Goal: Contribute content: Contribute content

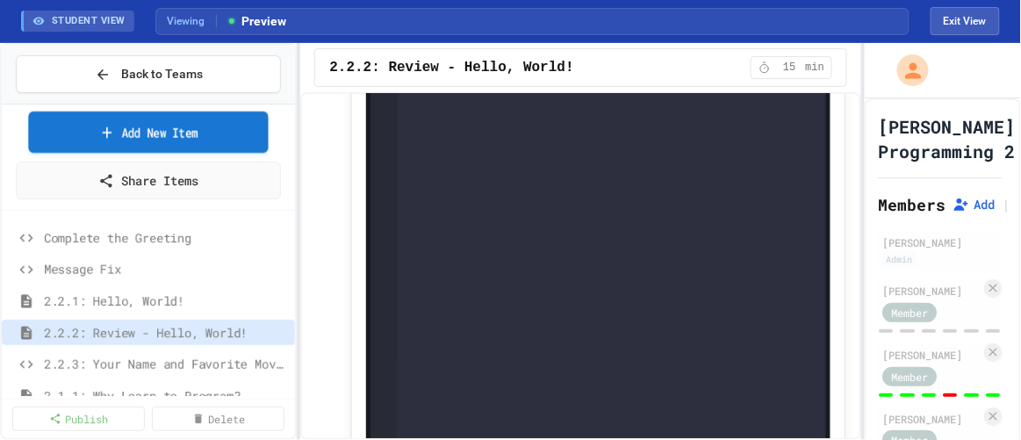
click at [145, 115] on link "Add New Item" at bounding box center [148, 131] width 241 height 41
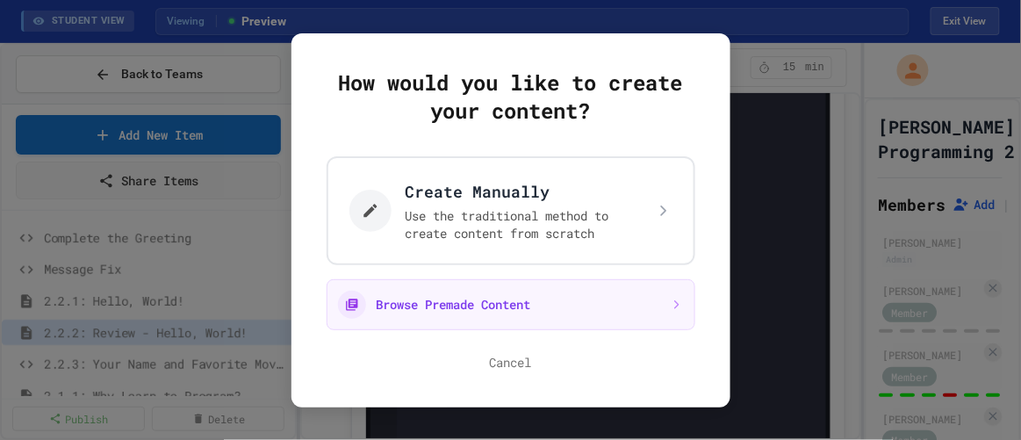
click at [693, 67] on div "How would you like to create your content? Create Manually Use the traditional …" at bounding box center [510, 220] width 439 height 374
click at [836, 181] on div at bounding box center [510, 220] width 1021 height 440
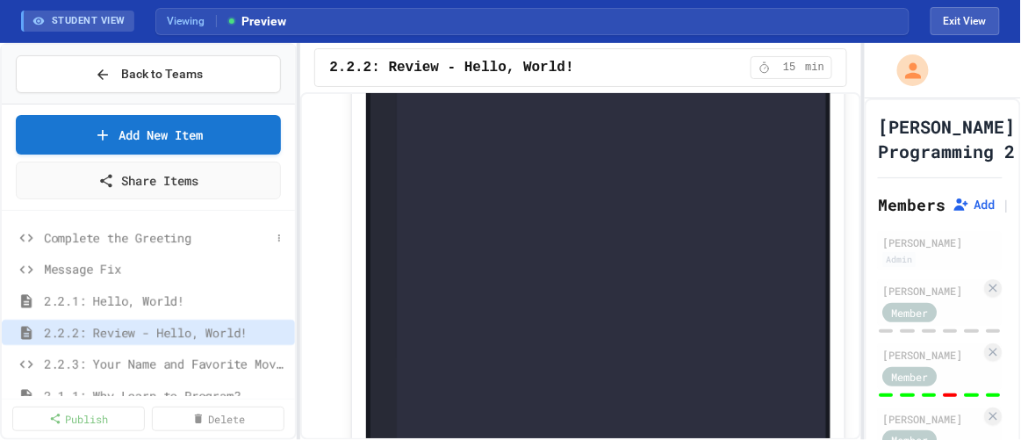
click at [121, 233] on span "Complete the Greeting" at bounding box center [157, 237] width 226 height 18
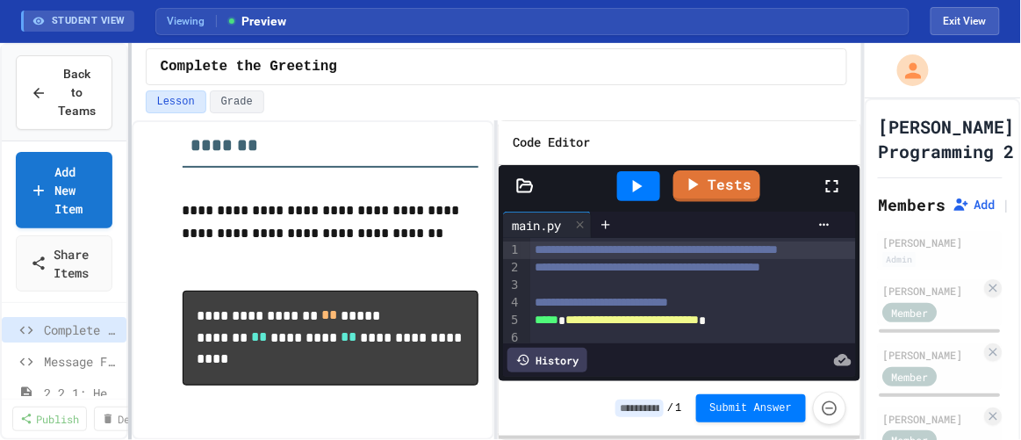
scroll to position [284, 0]
click at [126, 172] on div "**********" at bounding box center [510, 241] width 1021 height 397
click at [574, 282] on div at bounding box center [719, 286] width 378 height 18
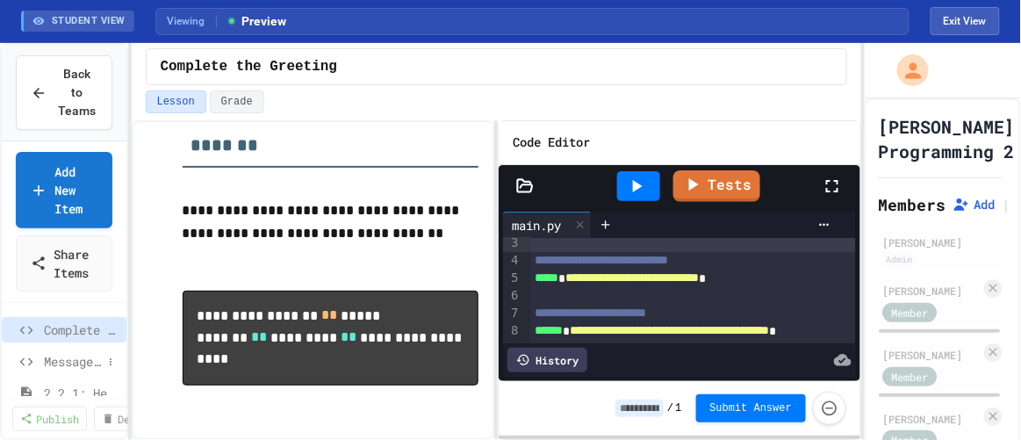
click at [54, 358] on span "Message Fix" at bounding box center [73, 361] width 58 height 18
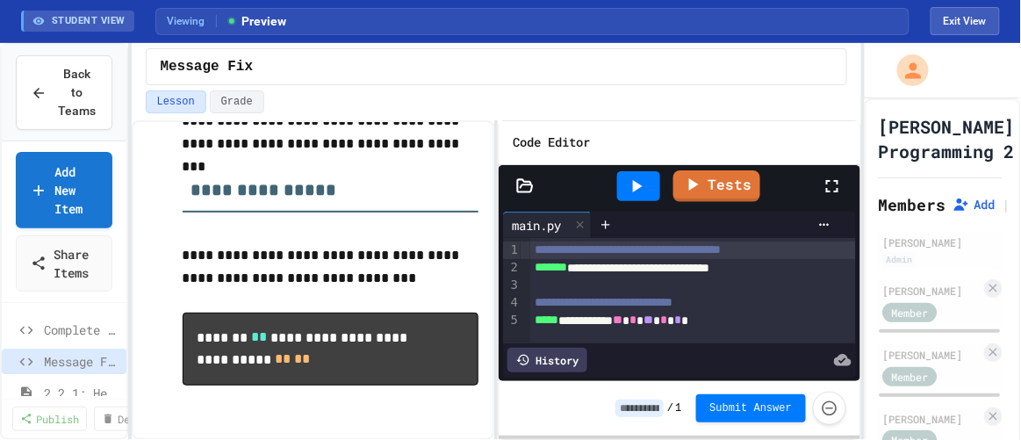
scroll to position [10, 0]
click at [614, 296] on span "**********" at bounding box center [604, 302] width 138 height 12
click at [608, 304] on span "**********" at bounding box center [604, 302] width 138 height 12
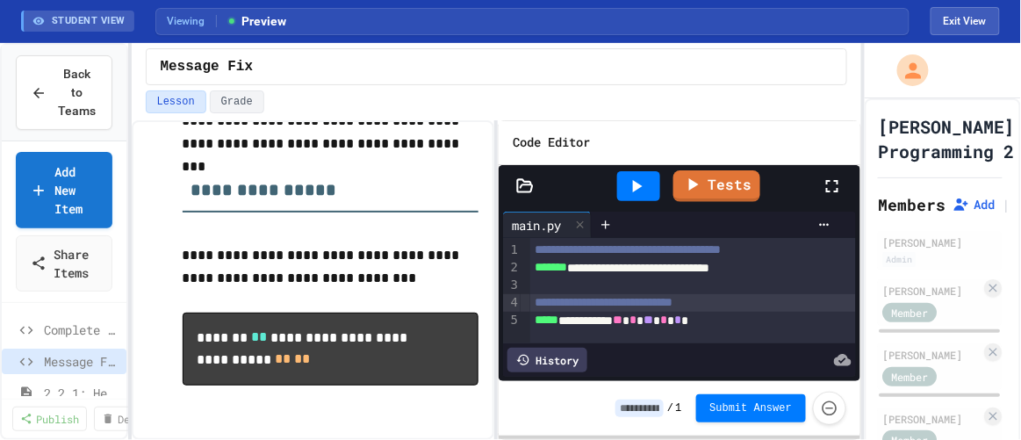
click at [629, 194] on div at bounding box center [638, 186] width 43 height 30
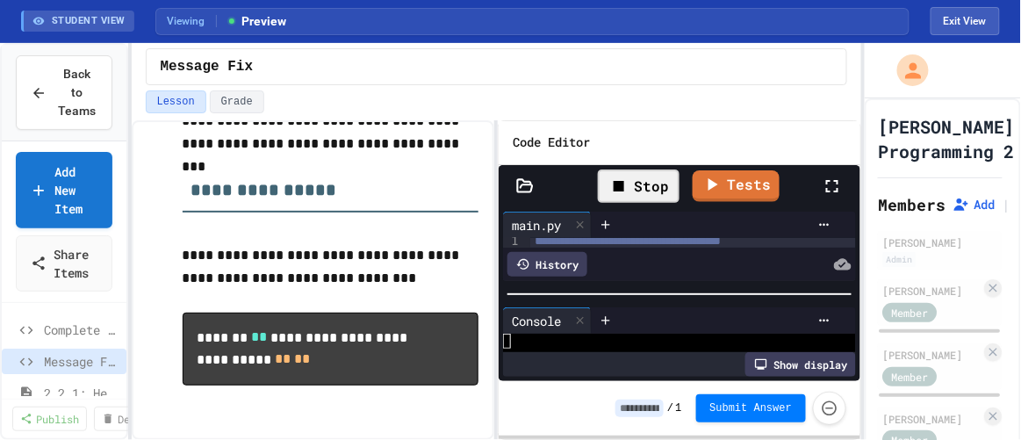
click at [629, 194] on div "Stop" at bounding box center [639, 185] width 82 height 33
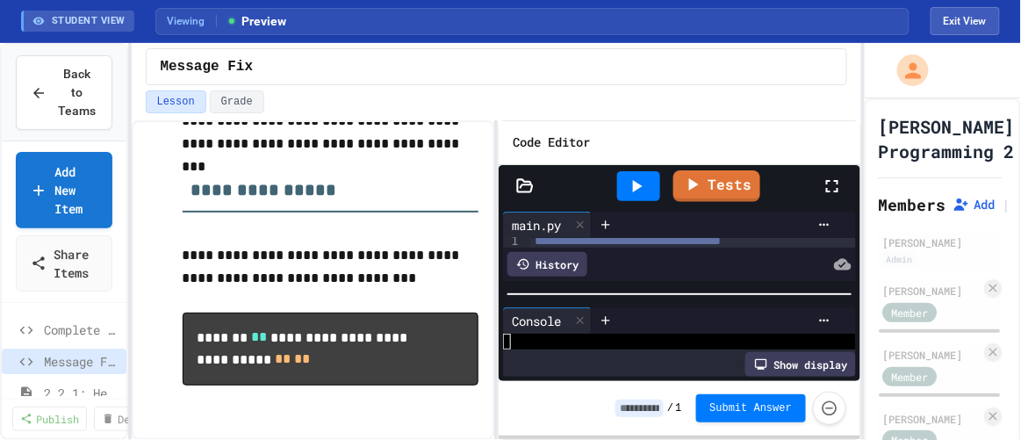
click at [639, 176] on icon at bounding box center [636, 186] width 21 height 21
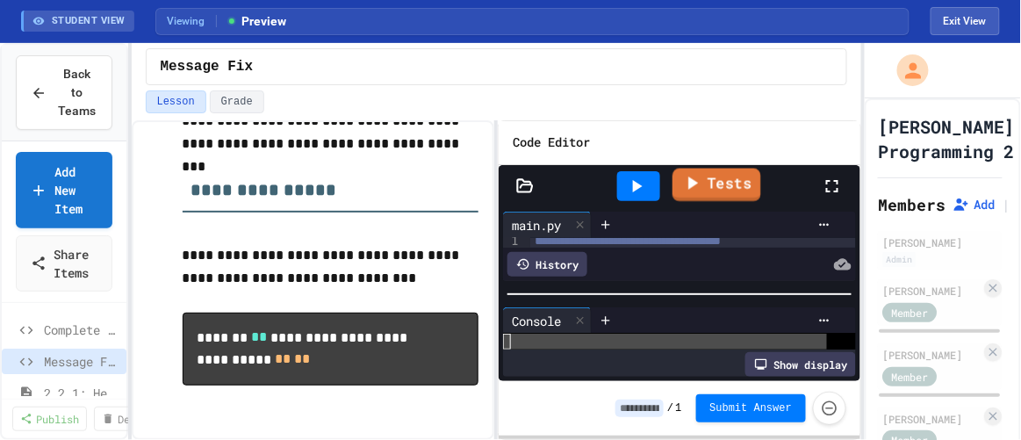
click at [719, 173] on link "Tests" at bounding box center [716, 184] width 89 height 33
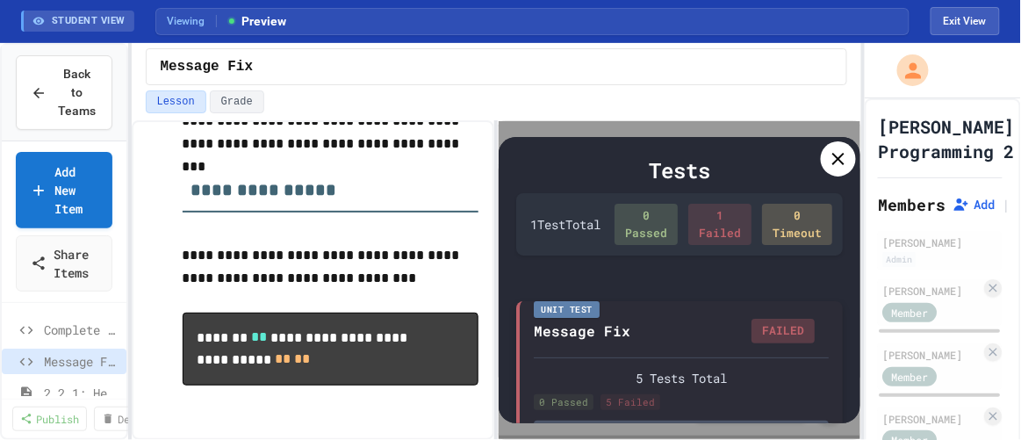
scroll to position [54, 0]
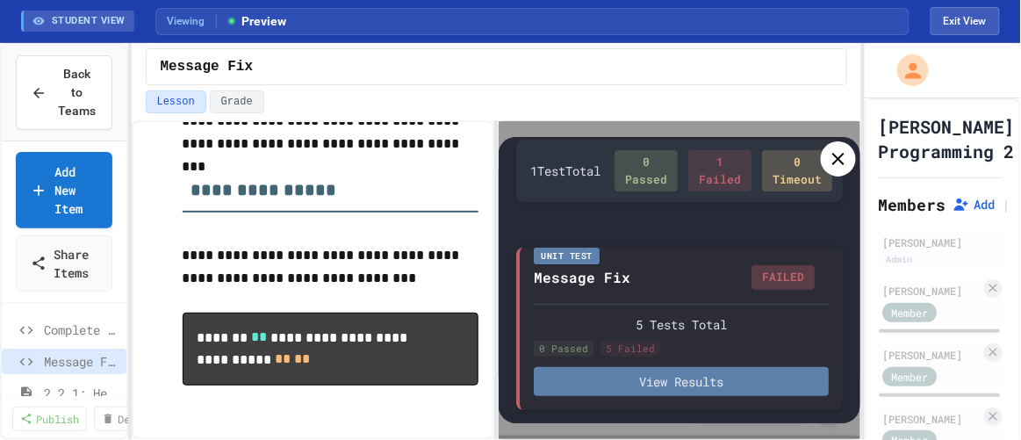
click at [647, 376] on button "View Results" at bounding box center [681, 381] width 295 height 29
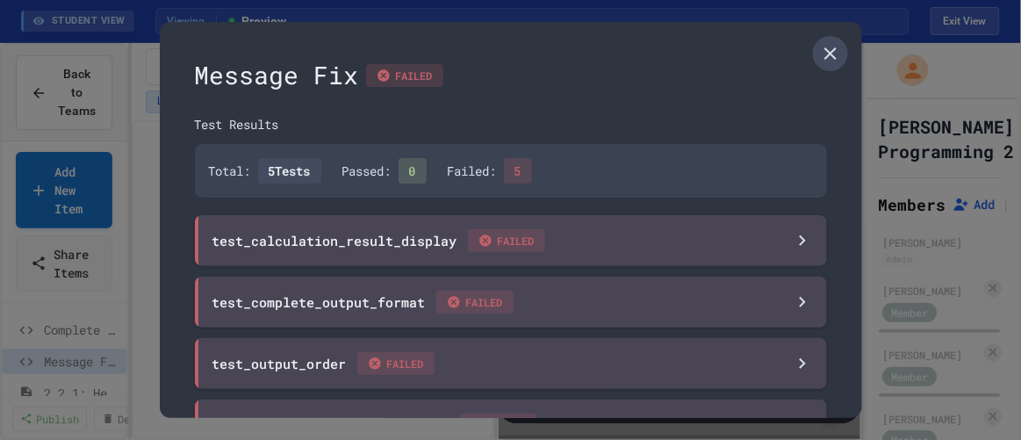
click at [820, 53] on icon at bounding box center [830, 53] width 21 height 21
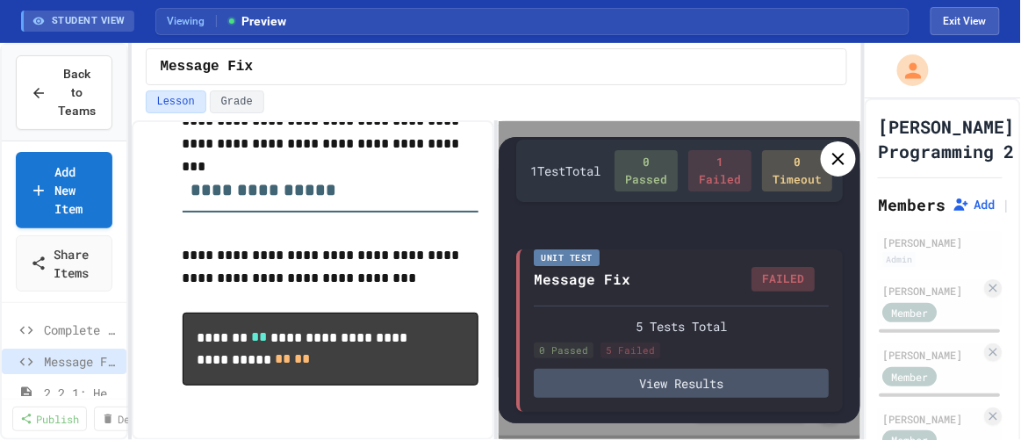
click at [837, 148] on icon at bounding box center [838, 158] width 21 height 21
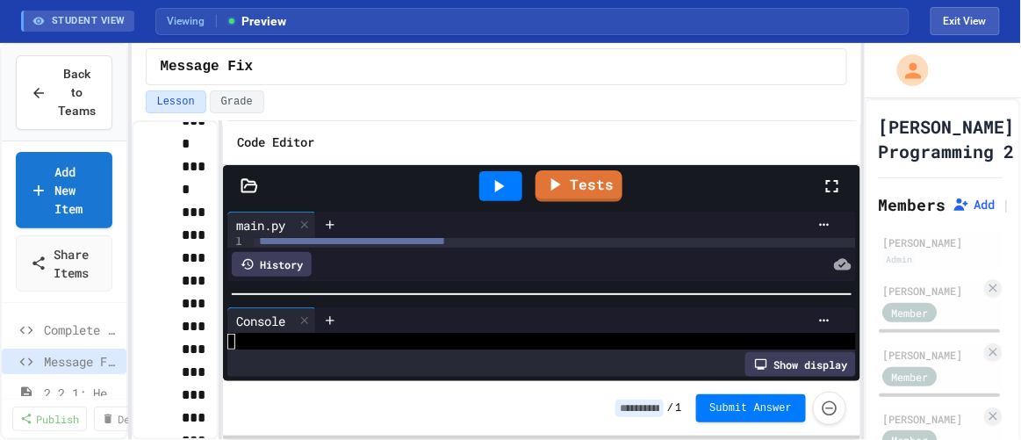
scroll to position [4450, 0]
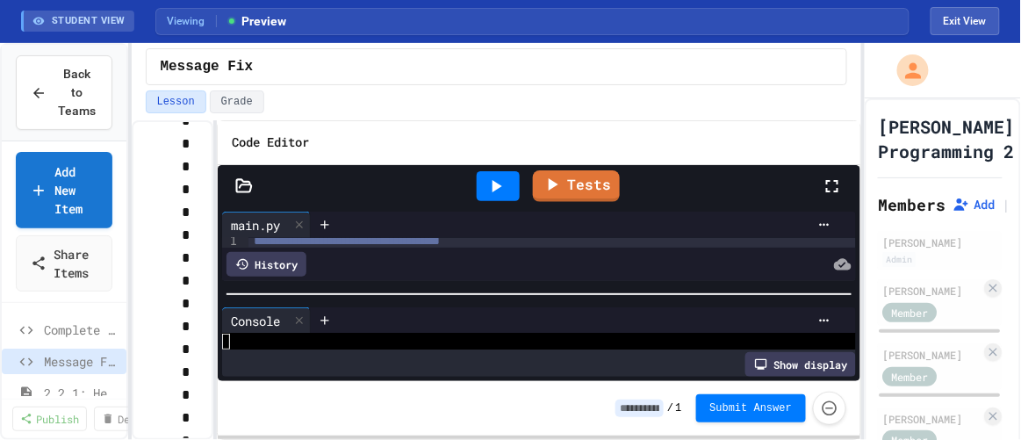
click at [221, 192] on div "**********" at bounding box center [497, 280] width 730 height 320
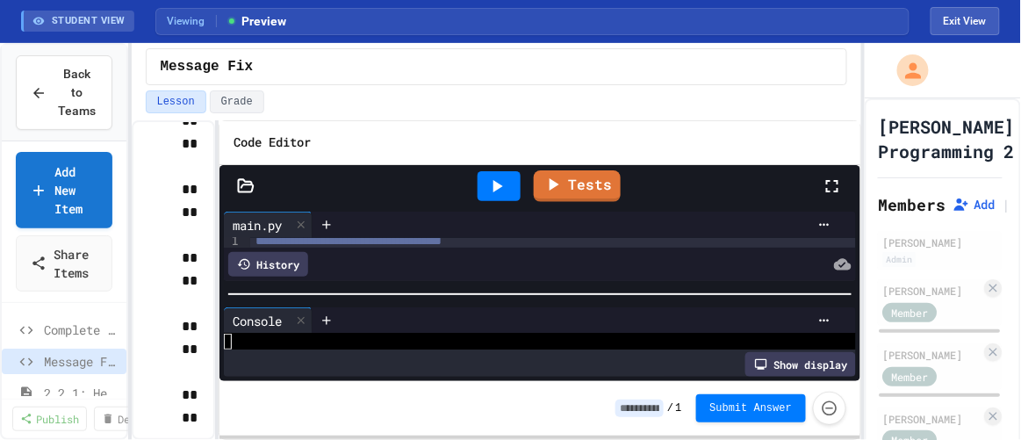
click at [509, 179] on div at bounding box center [499, 186] width 43 height 30
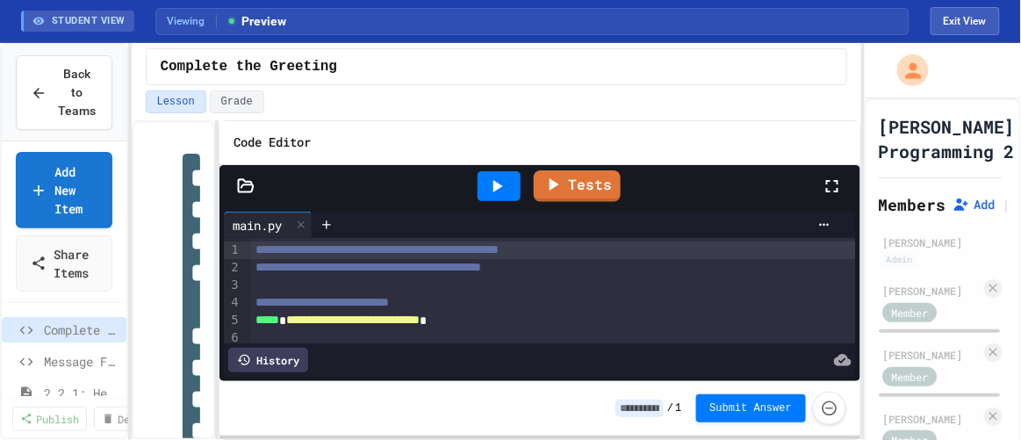
click at [502, 185] on icon at bounding box center [496, 186] width 21 height 21
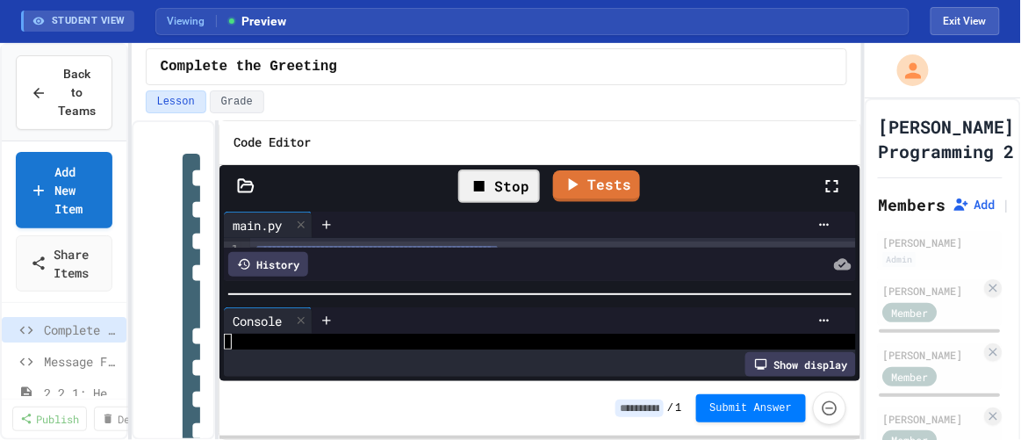
scroll to position [75, 0]
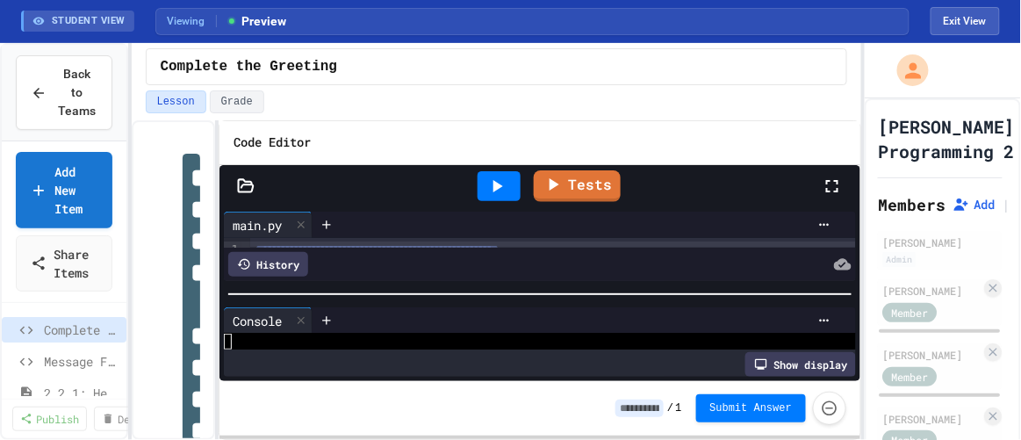
click at [784, 357] on div "Show display" at bounding box center [800, 364] width 111 height 25
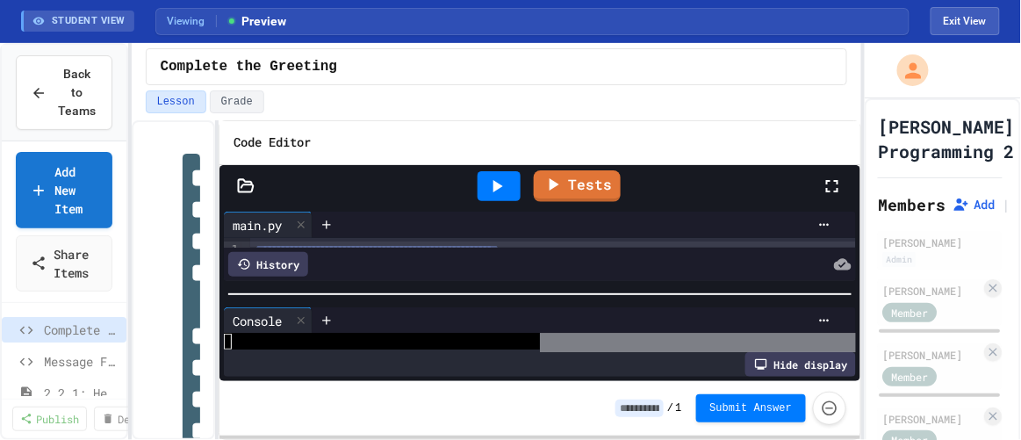
scroll to position [122, 0]
click at [784, 356] on div "Hide display" at bounding box center [800, 364] width 111 height 25
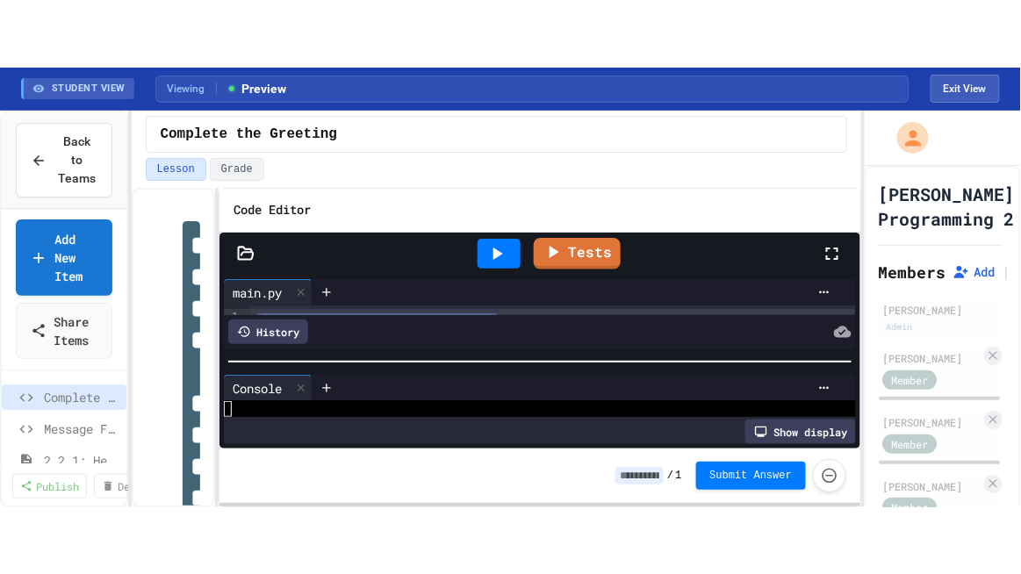
scroll to position [75, 0]
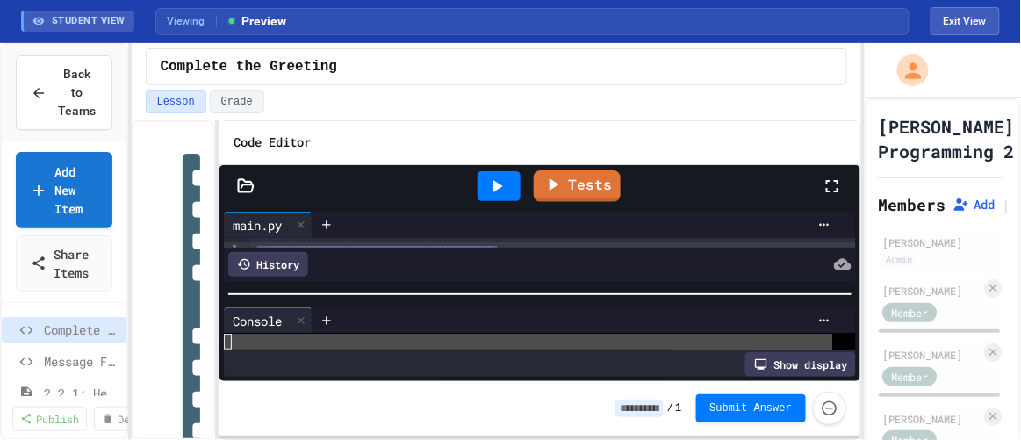
click at [837, 181] on icon at bounding box center [832, 186] width 21 height 21
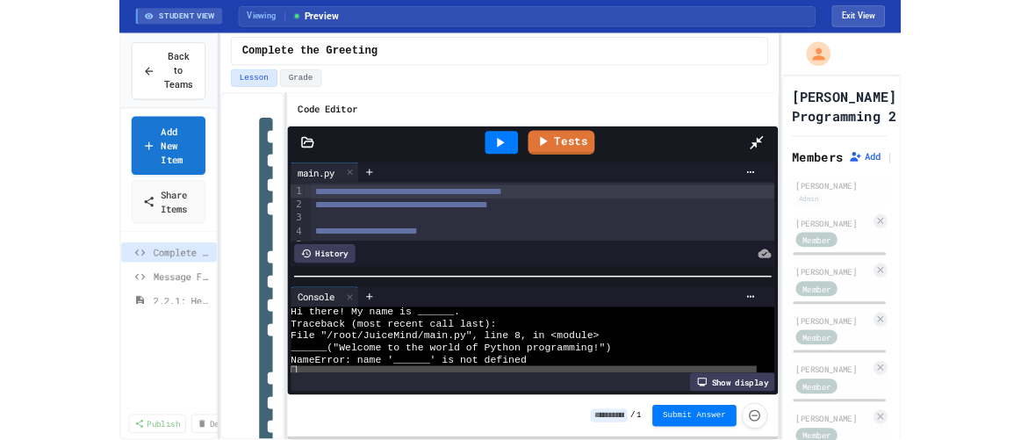
scroll to position [0, 0]
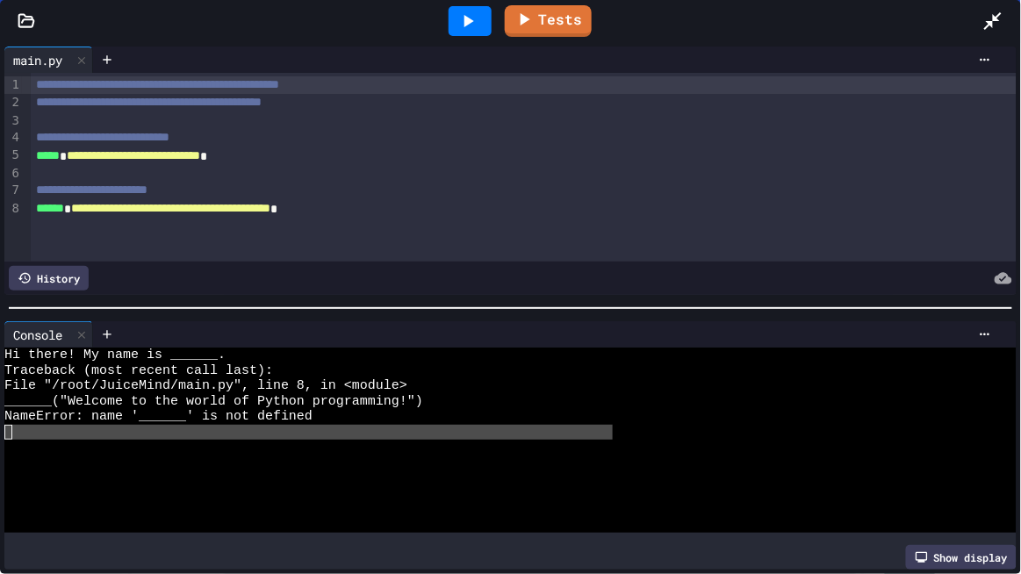
click at [991, 22] on icon at bounding box center [993, 21] width 18 height 18
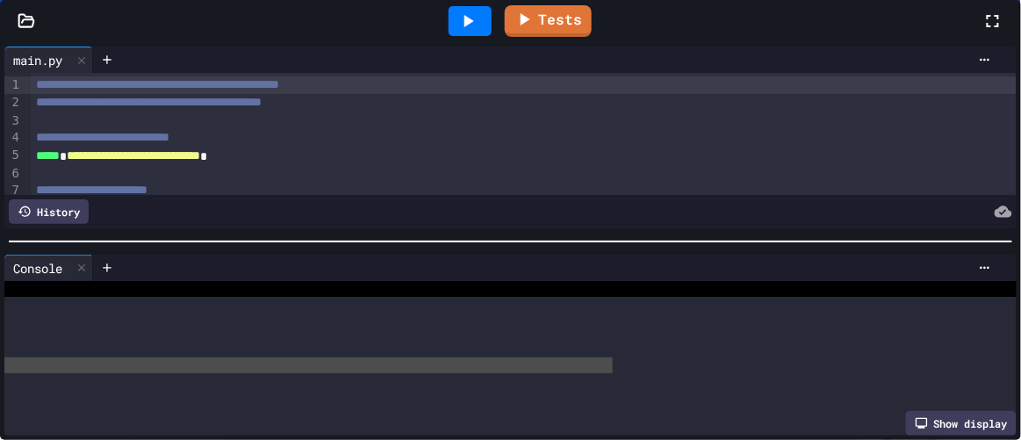
scroll to position [75, 0]
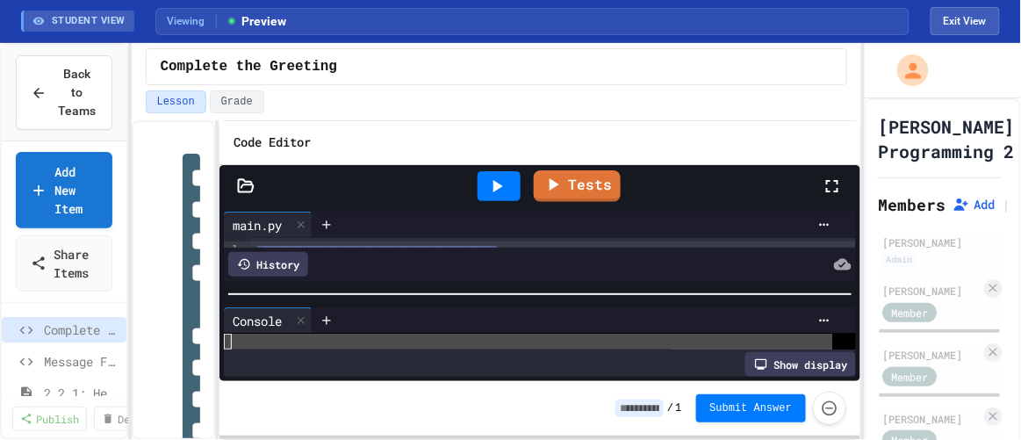
click at [219, 259] on div "**********" at bounding box center [540, 280] width 643 height 320
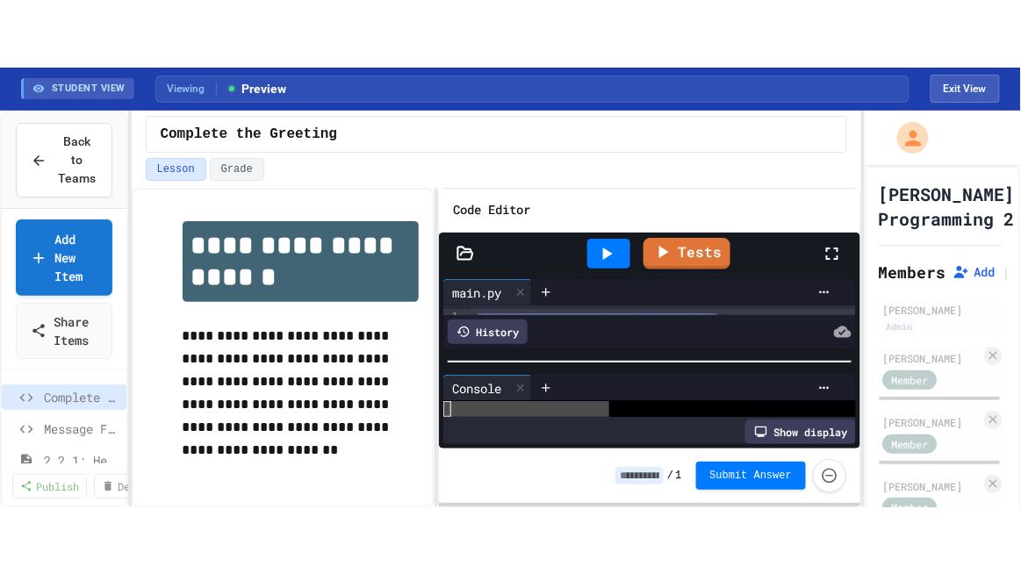
scroll to position [108, 0]
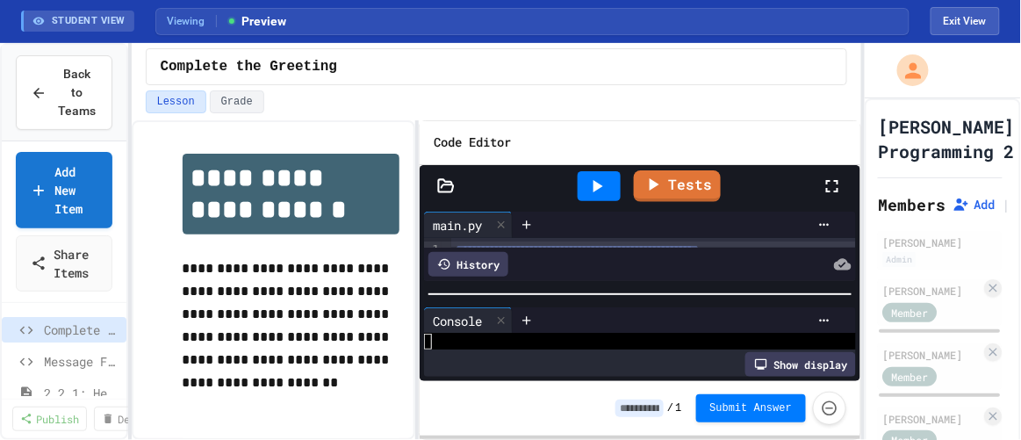
click at [417, 253] on div "**********" at bounding box center [497, 280] width 730 height 320
click at [831, 182] on icon at bounding box center [832, 186] width 21 height 21
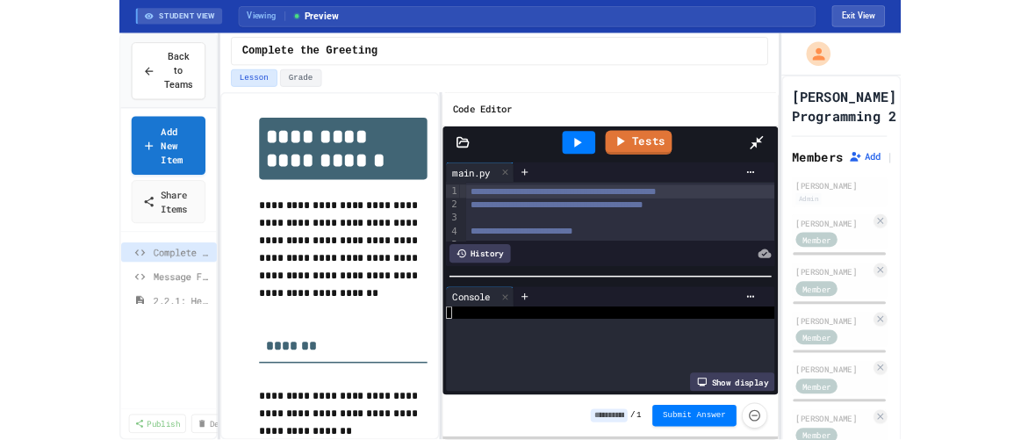
scroll to position [0, 0]
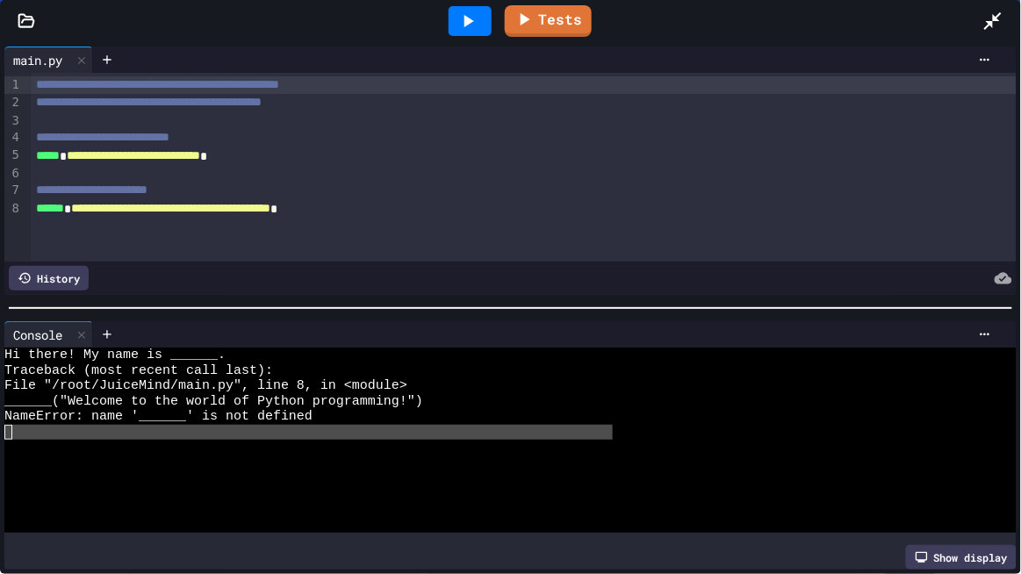
click at [992, 14] on icon at bounding box center [992, 21] width 21 height 21
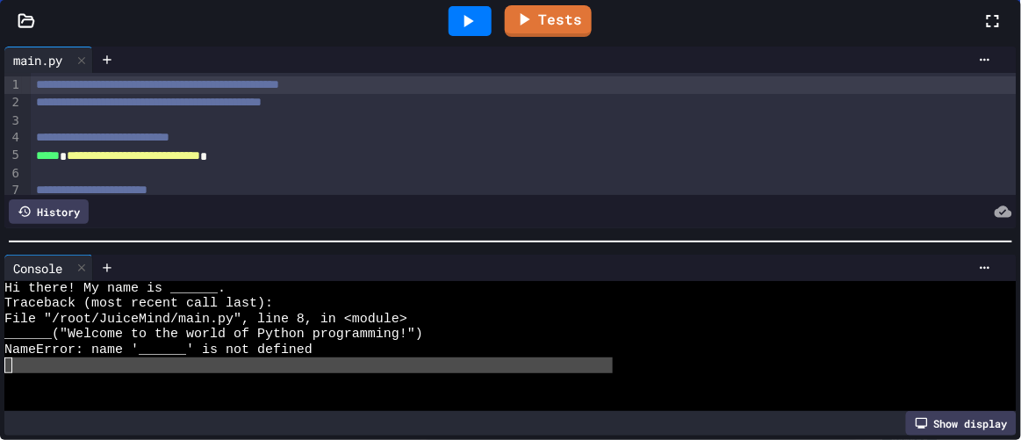
scroll to position [108, 0]
